Goal: Find specific page/section: Find specific page/section

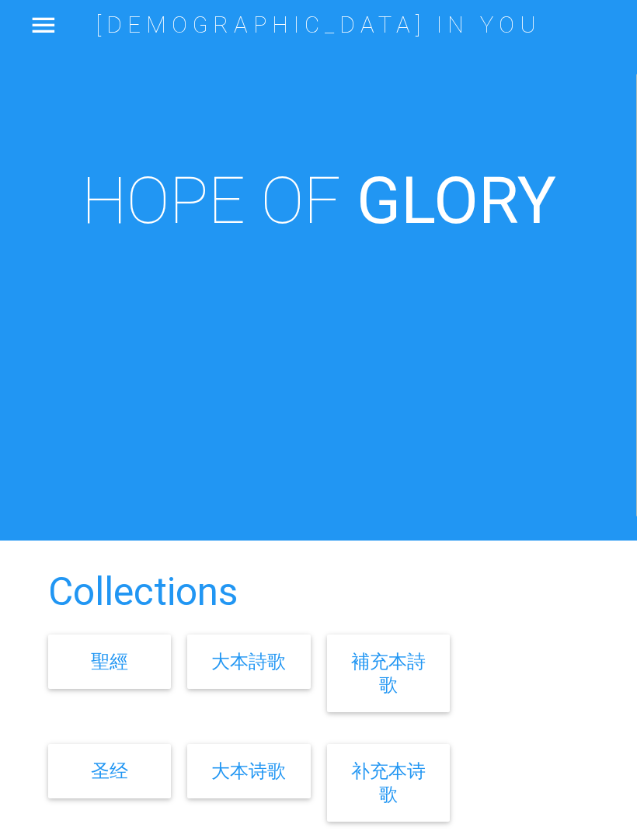
click at [270, 673] on link "大本詩歌" at bounding box center [248, 661] width 75 height 23
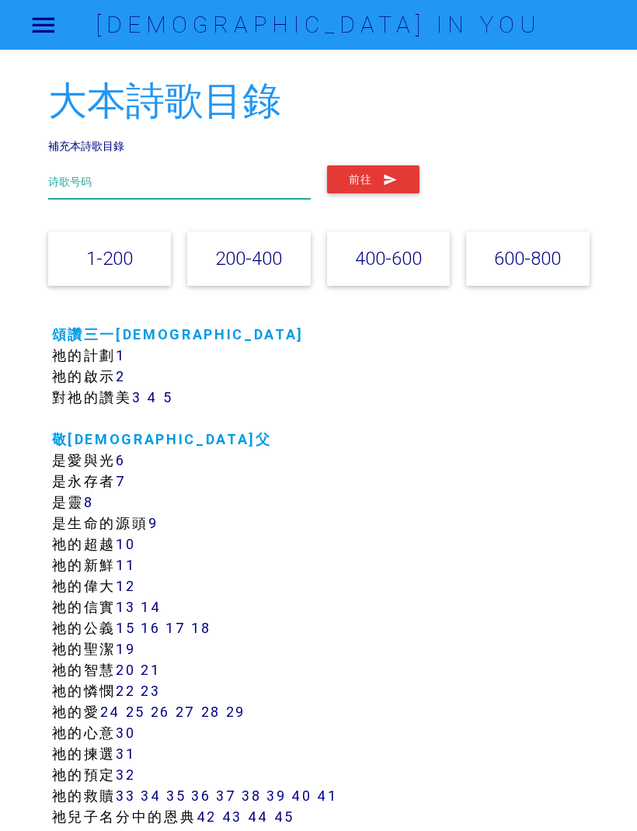
click at [225, 188] on input "text" at bounding box center [179, 181] width 263 height 33
click at [372, 178] on button "前往" at bounding box center [373, 179] width 92 height 28
click at [218, 180] on input "467" at bounding box center [179, 181] width 263 height 33
type input "476"
click at [372, 178] on button "前往" at bounding box center [373, 179] width 92 height 28
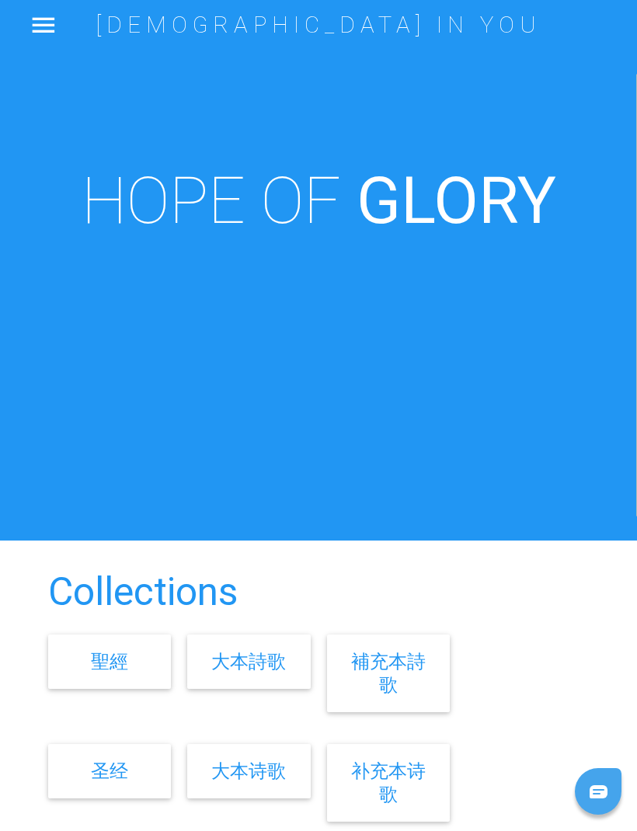
click at [263, 673] on link "大本詩歌" at bounding box center [248, 661] width 75 height 23
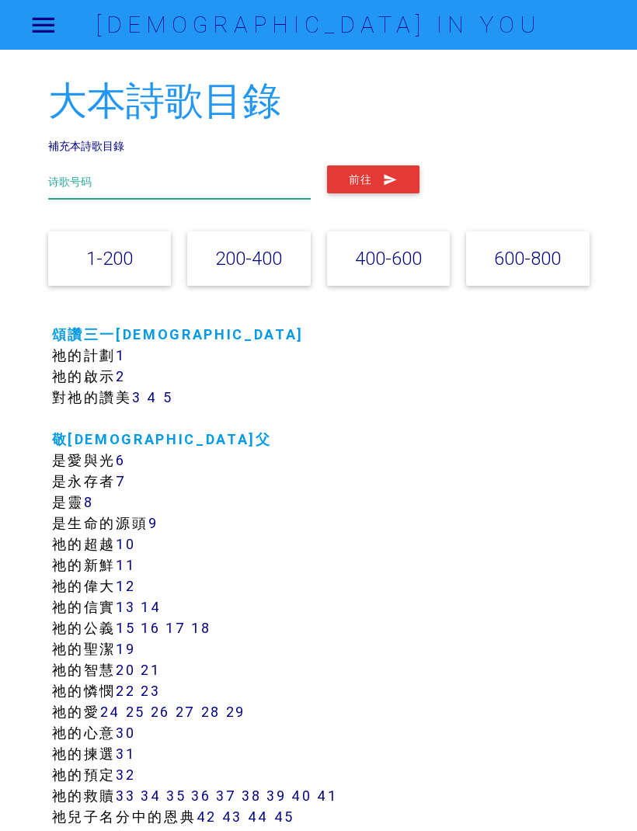
click at [202, 179] on input "text" at bounding box center [179, 181] width 263 height 33
type input "476"
click at [372, 178] on button "前往" at bounding box center [373, 179] width 92 height 28
